Goal: Task Accomplishment & Management: Manage account settings

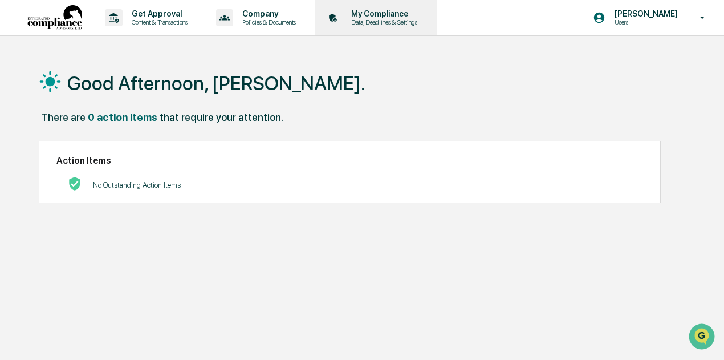
click at [415, 17] on p "My Compliance" at bounding box center [382, 13] width 81 height 9
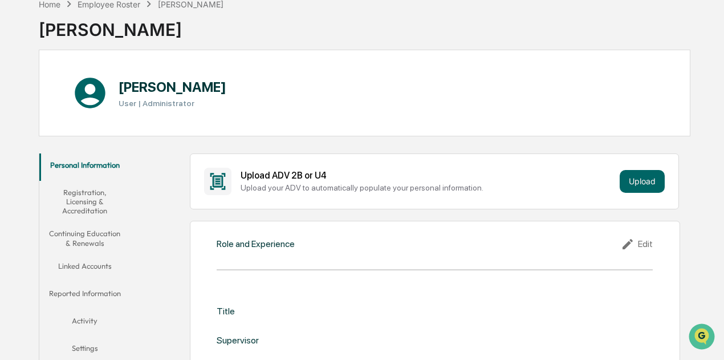
scroll to position [57, 0]
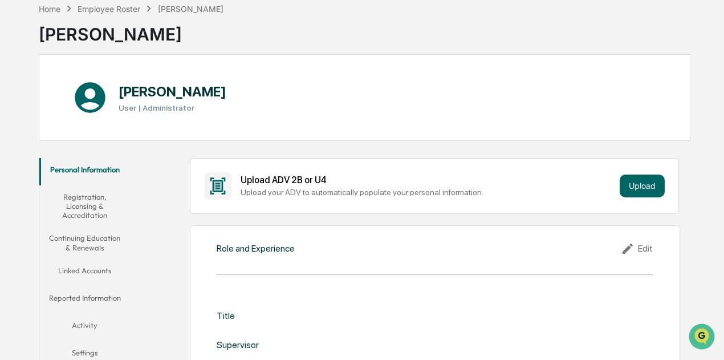
click at [82, 194] on button "Registration, Licensing & Accreditation" at bounding box center [84, 206] width 91 height 42
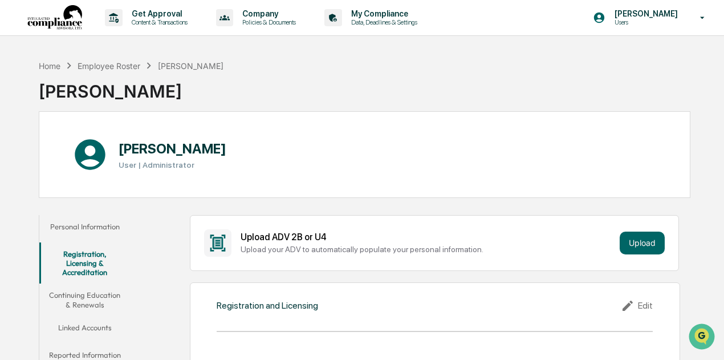
click at [86, 222] on button "Personal Information" at bounding box center [84, 228] width 91 height 27
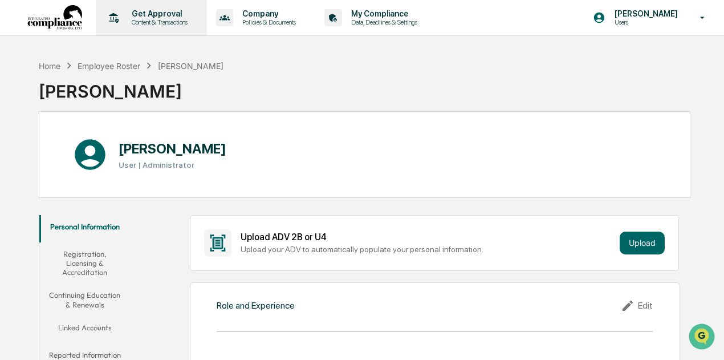
click at [149, 20] on p "Content & Transactions" at bounding box center [158, 22] width 71 height 8
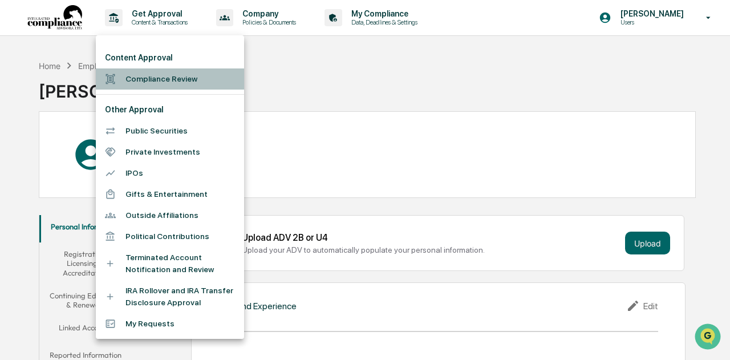
click at [164, 87] on li "Compliance Review" at bounding box center [170, 78] width 148 height 21
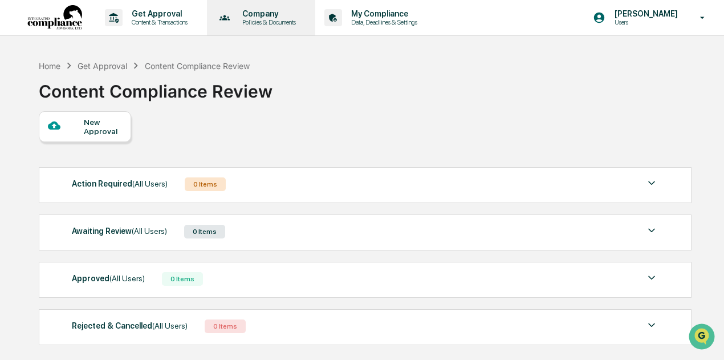
click at [241, 26] on p "Policies & Documents" at bounding box center [267, 22] width 68 height 8
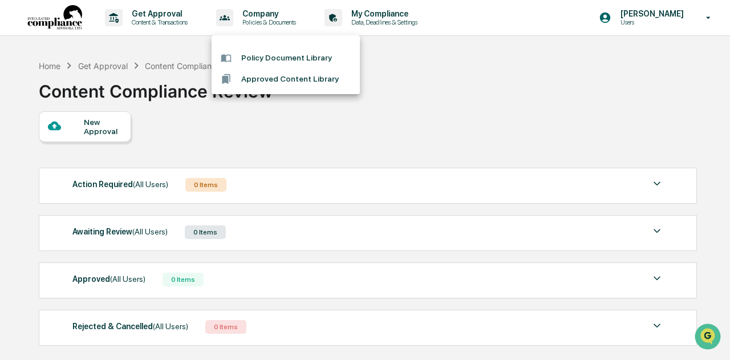
click at [354, 20] on div at bounding box center [365, 180] width 730 height 360
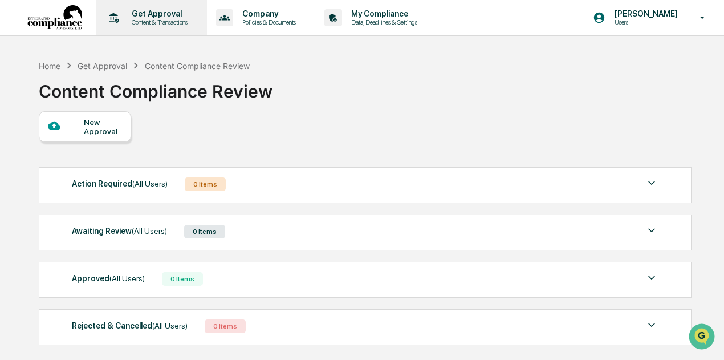
click at [152, 16] on p "Get Approval" at bounding box center [158, 13] width 71 height 9
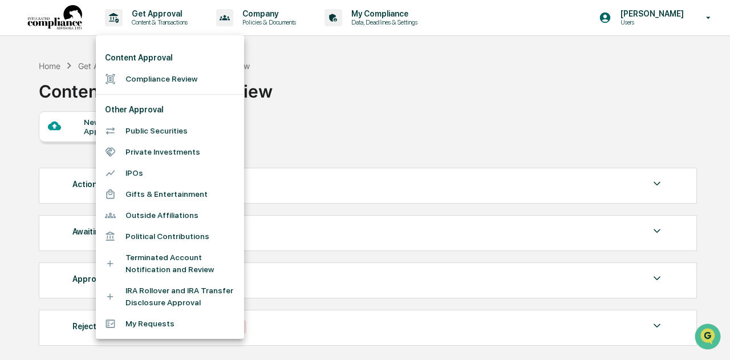
click at [304, 111] on div at bounding box center [365, 180] width 730 height 360
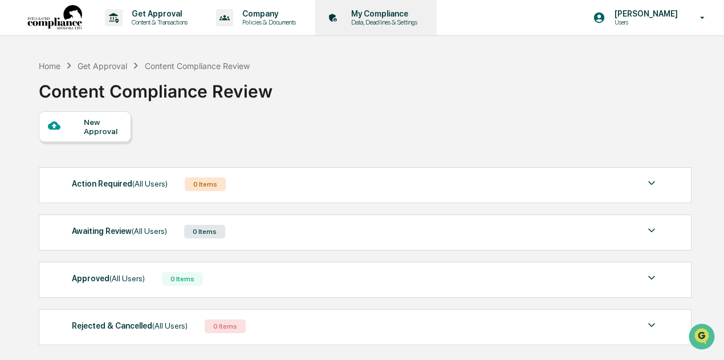
click at [380, 9] on div "My Compliance Data, Deadlines & Settings" at bounding box center [375, 17] width 110 height 35
